Goal: Task Accomplishment & Management: Manage account settings

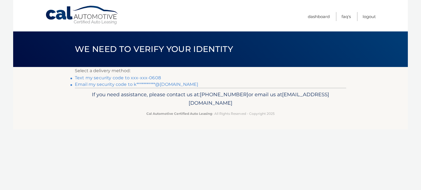
click at [92, 77] on link "Text my security code to xxx-xxx-0608" at bounding box center [118, 77] width 86 height 5
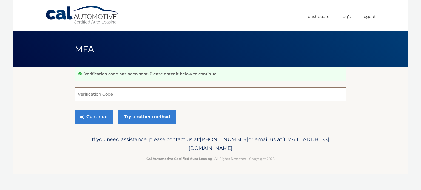
click at [79, 95] on input "Verification Code" at bounding box center [210, 95] width 271 height 14
click at [80, 94] on input "Verification Code" at bounding box center [210, 95] width 271 height 14
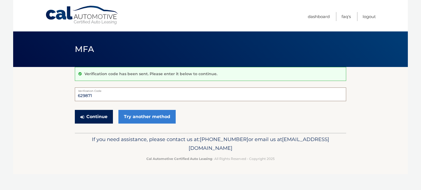
type input "629871"
click at [97, 119] on button "Continue" at bounding box center [94, 117] width 38 height 14
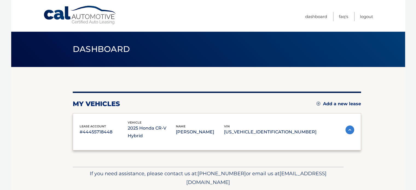
click at [97, 118] on div "lease account #44455718448 vehicle 2025 Honda CR-V Hybrid name KAREN DIGIOVANNI…" at bounding box center [217, 132] width 289 height 38
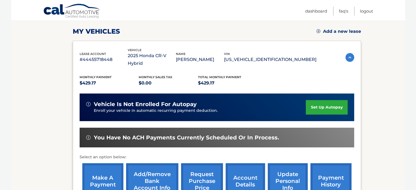
scroll to position [82, 0]
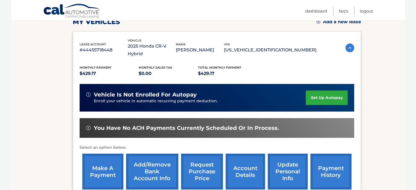
click at [110, 163] on link "make a payment" at bounding box center [102, 172] width 41 height 36
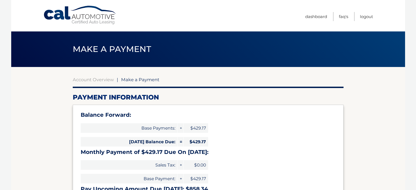
select select "M2MxYWVkN2YtODQxMy00ZWFkLWEyNWYtNDg1Y2ViODJhYjI4"
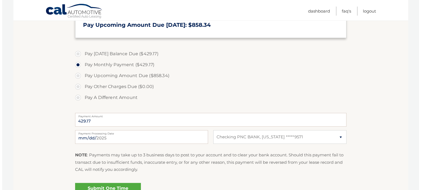
scroll to position [192, 0]
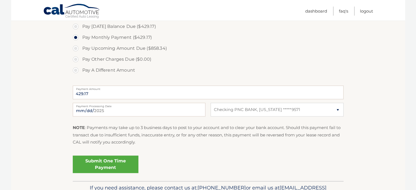
click at [107, 165] on link "Submit One Time Payment" at bounding box center [106, 165] width 66 height 18
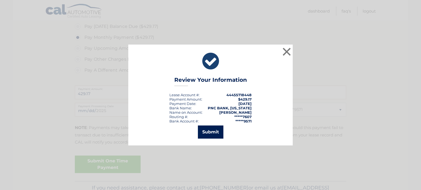
click at [210, 132] on button "Submit" at bounding box center [210, 132] width 25 height 13
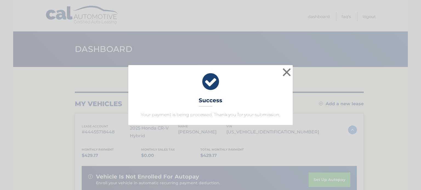
click at [368, 10] on div "× Success Your payment is being processed. Thank you for your submission. Loadi…" at bounding box center [210, 95] width 421 height 190
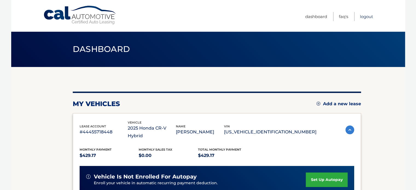
click at [369, 16] on link "Logout" at bounding box center [366, 16] width 13 height 9
